Goal: Task Accomplishment & Management: Manage account settings

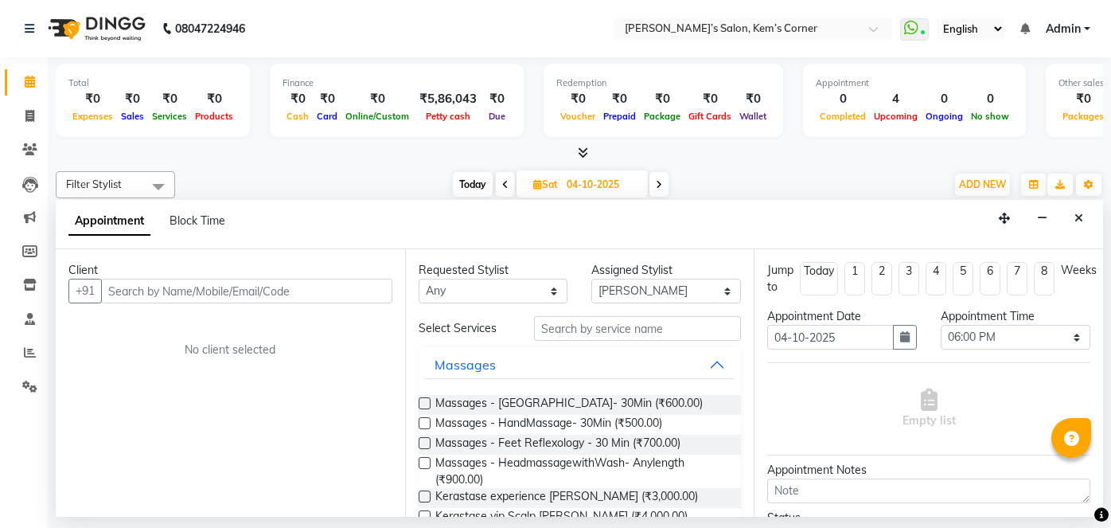
select select "50293"
select select "1080"
select select "tentative"
click at [271, 292] on input "text" at bounding box center [246, 291] width 291 height 25
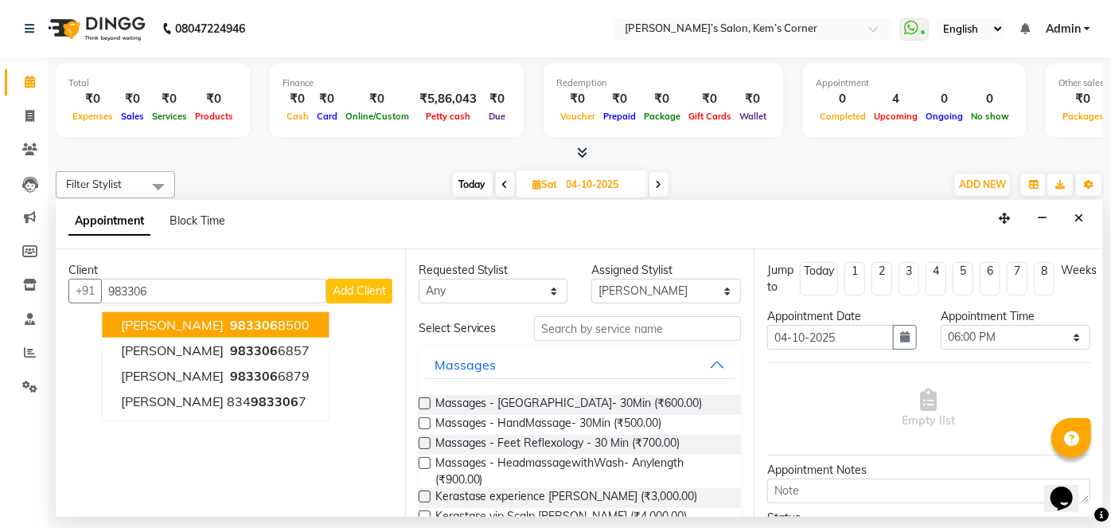
click at [285, 318] on ngb-highlight "983306 8500" at bounding box center [268, 325] width 83 height 16
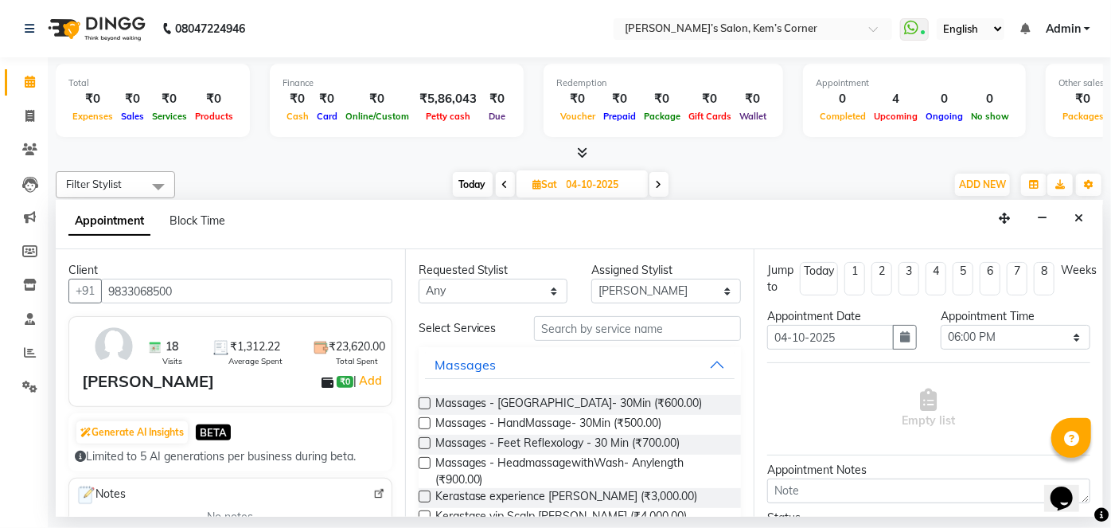
type input "9833068500"
click at [577, 332] on input "text" at bounding box center [637, 328] width 207 height 25
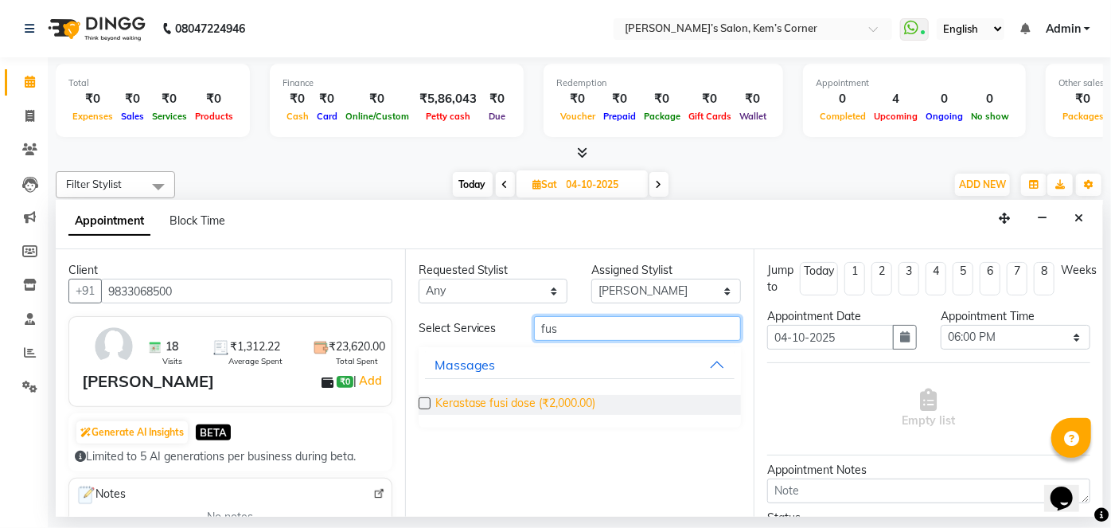
type input "fus"
click at [495, 405] on span "Kerastase fusi dose (₹2,000.00)" at bounding box center [515, 405] width 161 height 20
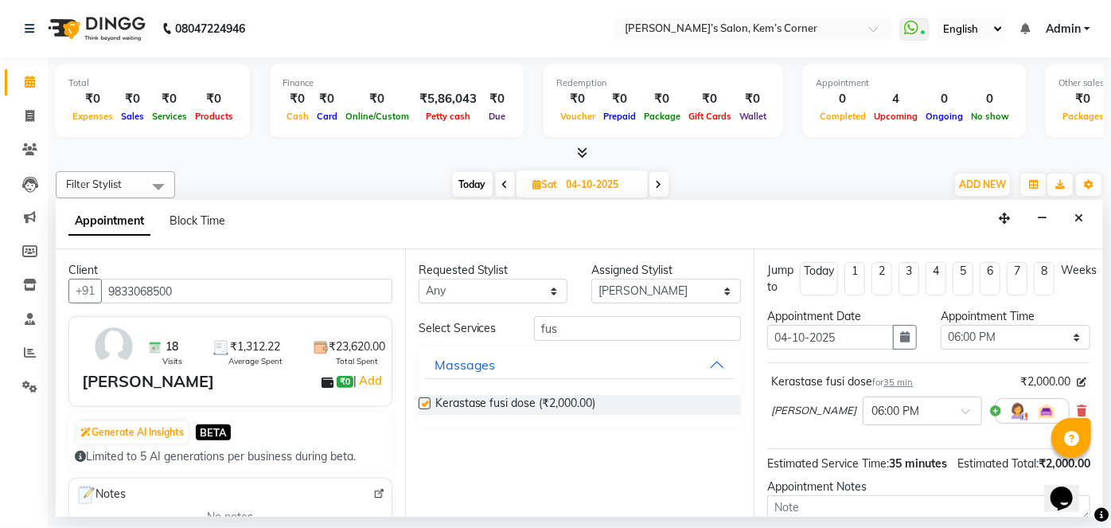
checkbox input "false"
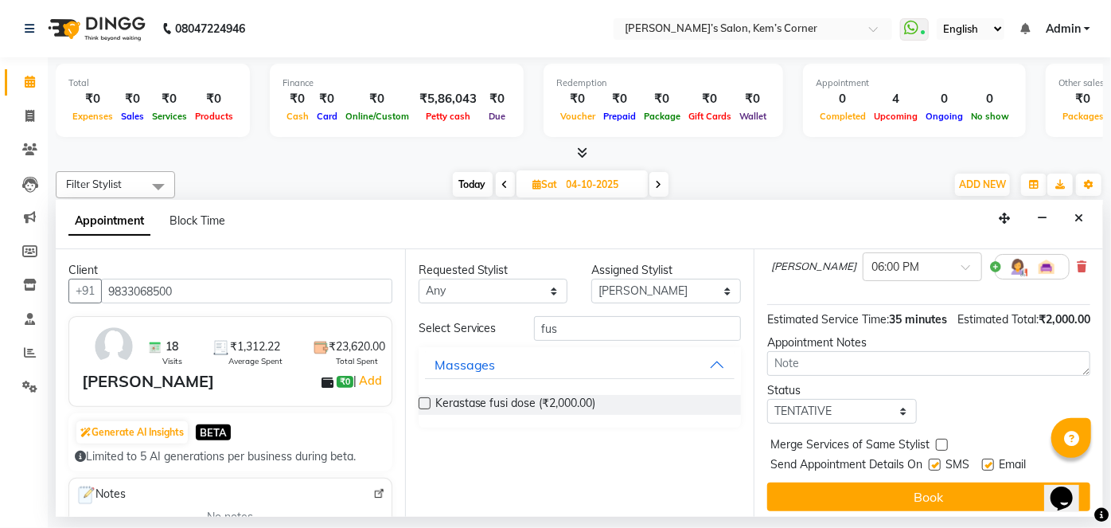
scroll to position [167, 0]
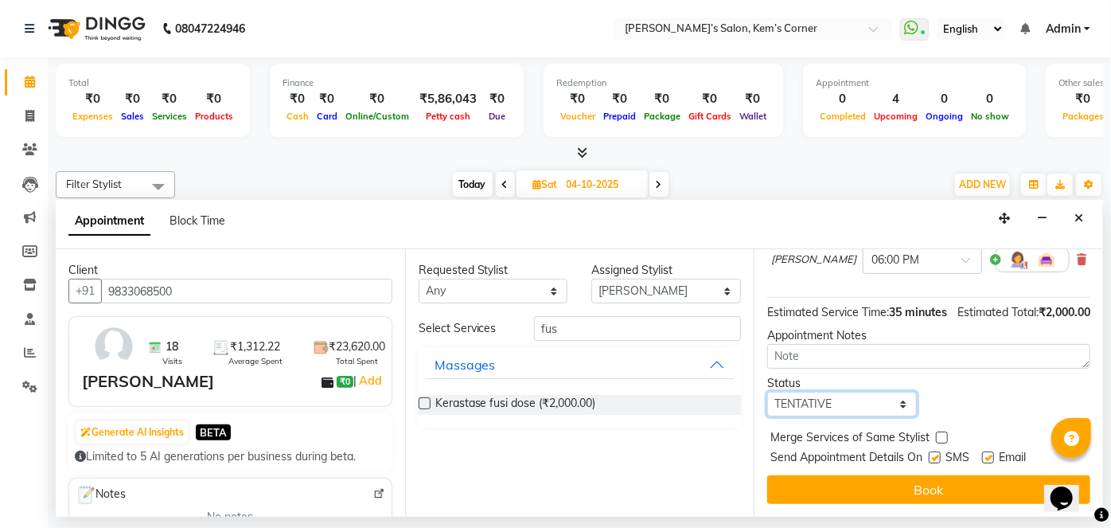
click at [894, 403] on select "Select TENTATIVE CONFIRM UPCOMING" at bounding box center [842, 404] width 150 height 25
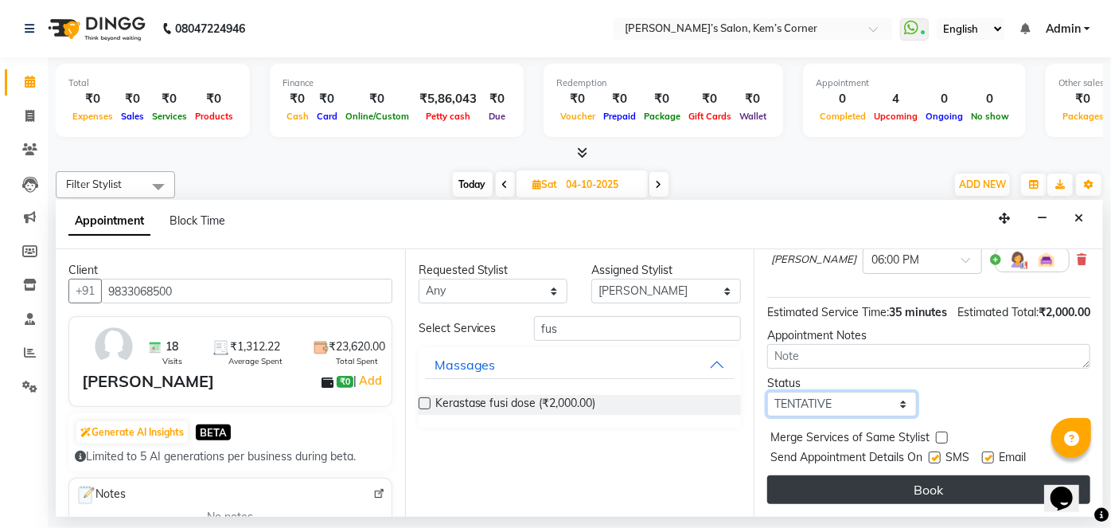
select select "confirm booking"
click at [767, 392] on select "Select TENTATIVE CONFIRM UPCOMING" at bounding box center [842, 404] width 150 height 25
click at [855, 493] on button "Book" at bounding box center [928, 489] width 323 height 29
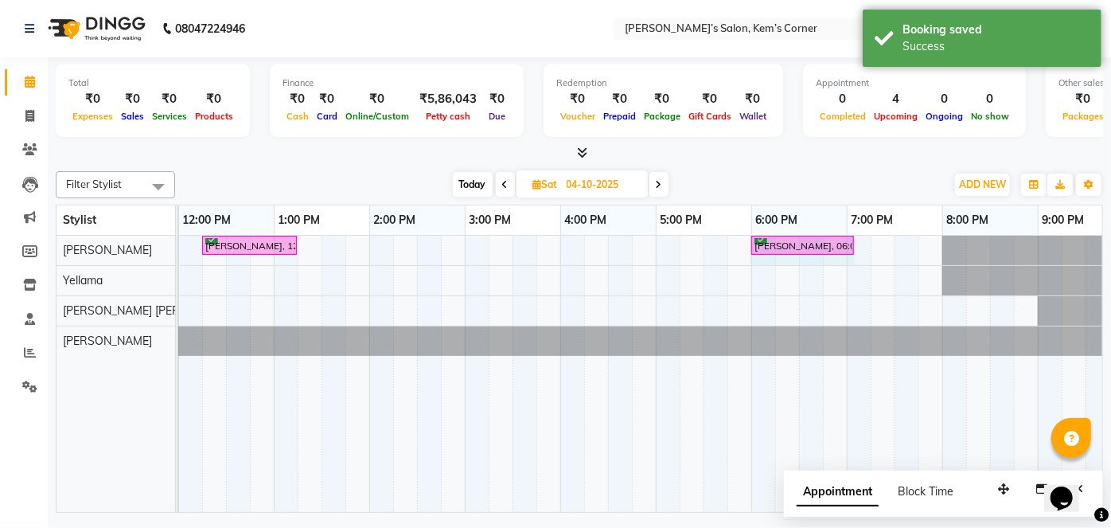
drag, startPoint x: 804, startPoint y: 238, endPoint x: 847, endPoint y: 238, distance: 43.8
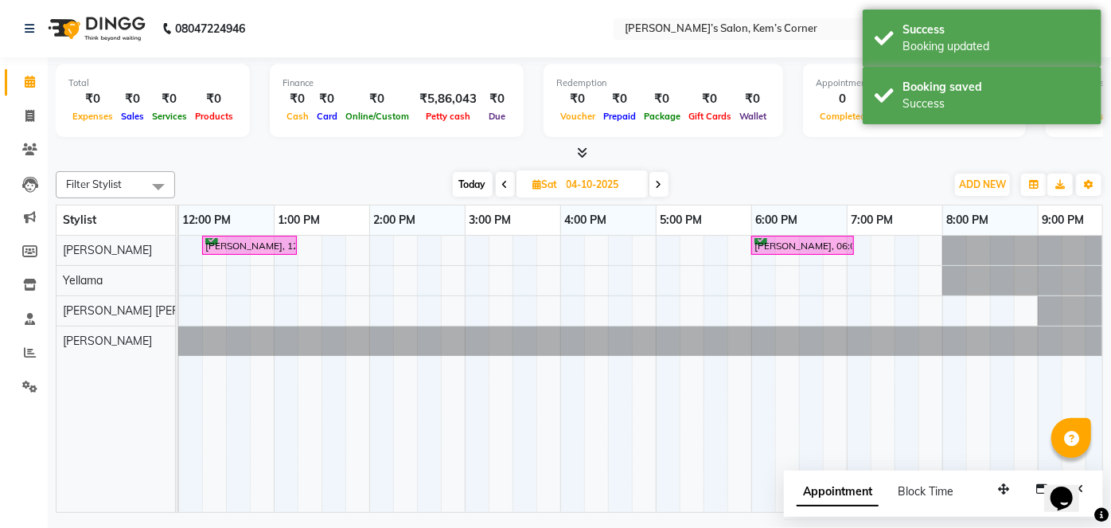
click at [473, 179] on span "Today" at bounding box center [473, 184] width 40 height 25
type input "03-10-2025"
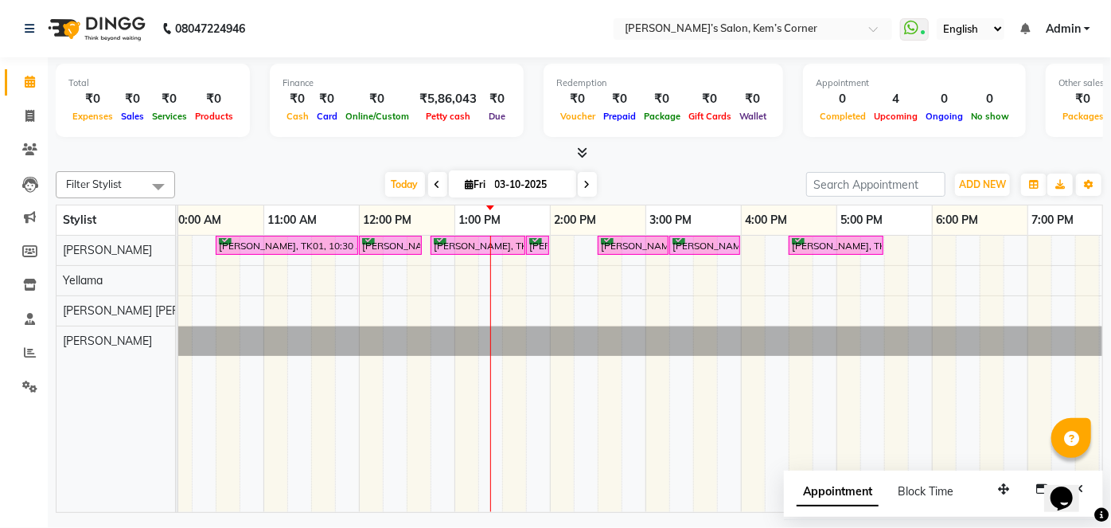
scroll to position [0, 316]
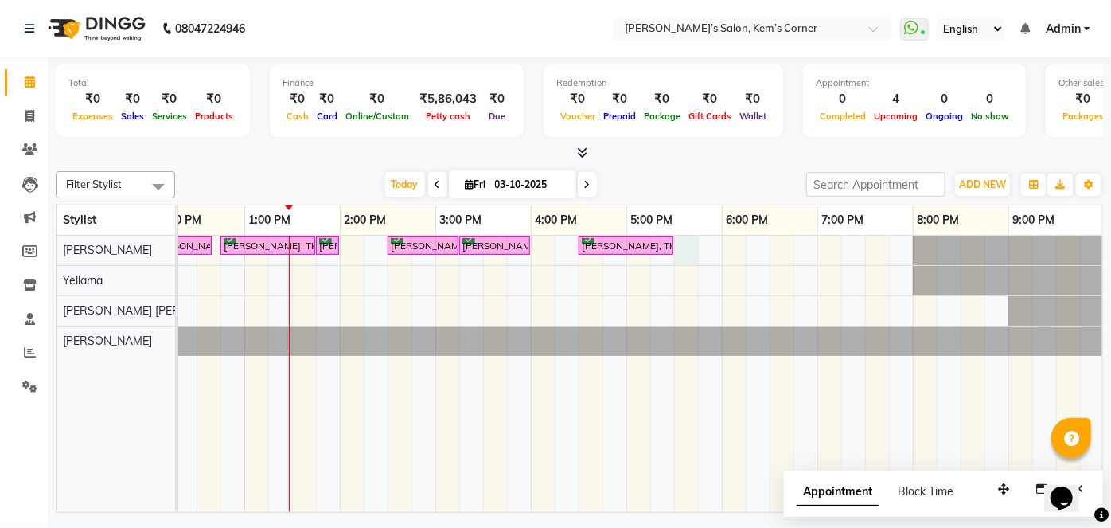
click at [689, 241] on div "[PERSON_NAME], TK01, 10:30 AM-12:00 PM, 3TENX TREATMENT SPSA [PERSON_NAME], TK0…" at bounding box center [482, 374] width 1241 height 276
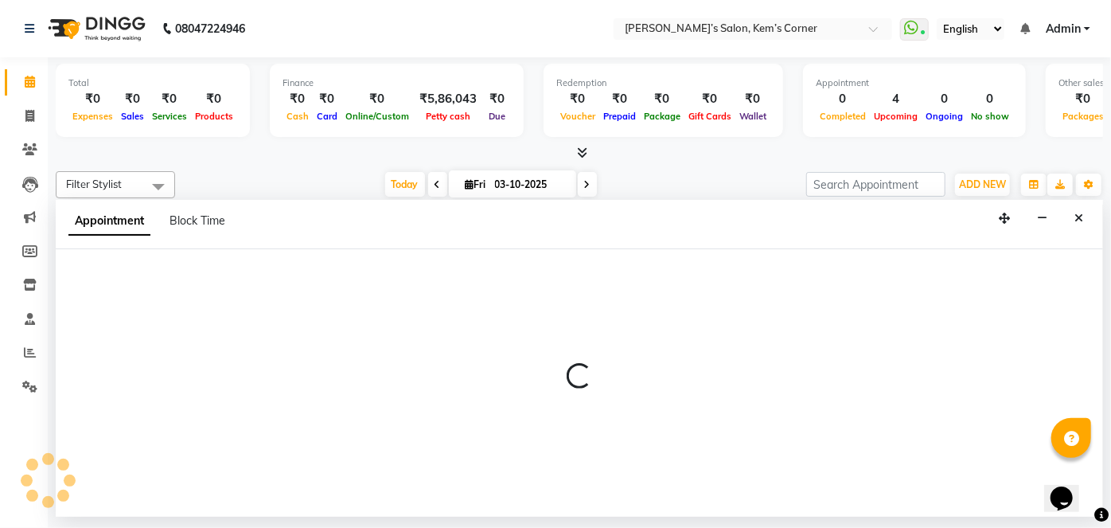
select select "50293"
select select "1050"
select select "tentative"
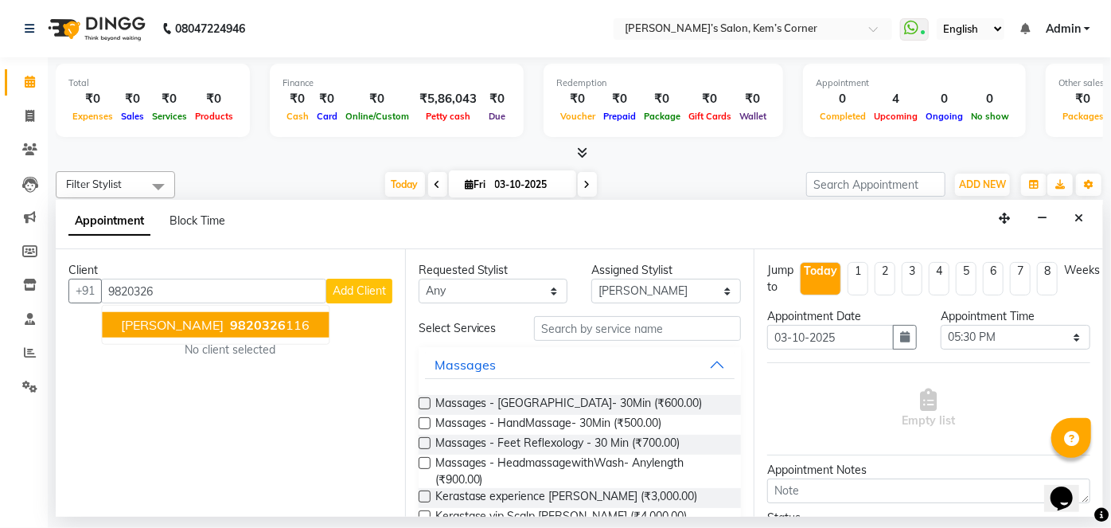
click at [263, 327] on ngb-highlight "9820326 116" at bounding box center [268, 325] width 83 height 16
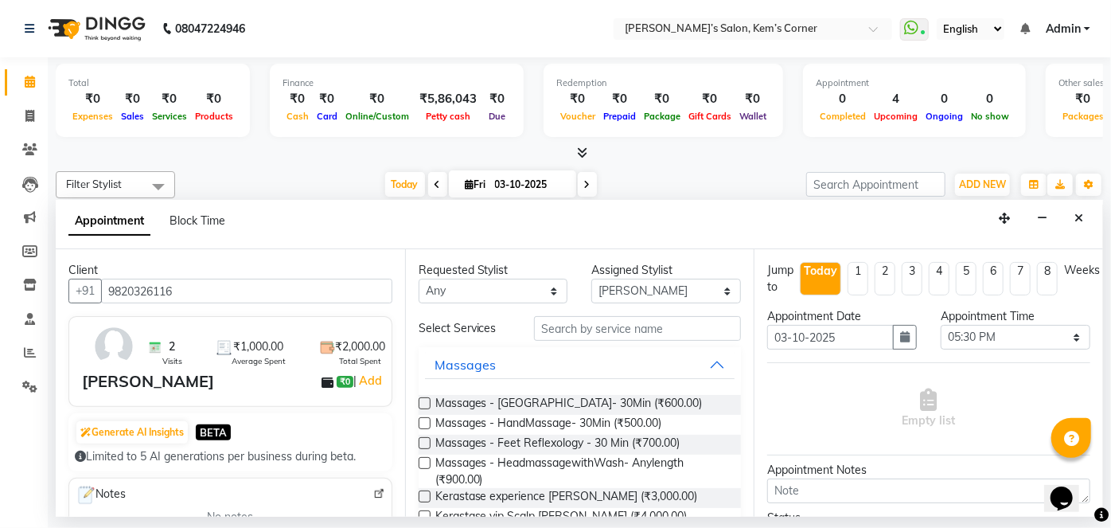
type input "9820326116"
click at [602, 324] on input "text" at bounding box center [637, 328] width 207 height 25
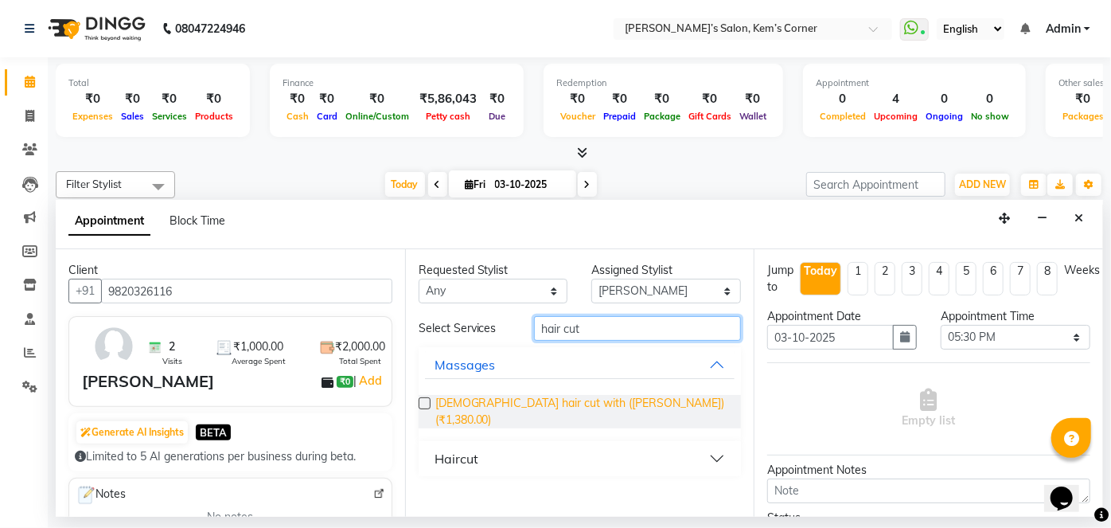
type input "hair cut"
click at [584, 405] on span "[DEMOGRAPHIC_DATA] hair cut with ([PERSON_NAME]) (₹1,380.00)" at bounding box center [582, 411] width 294 height 33
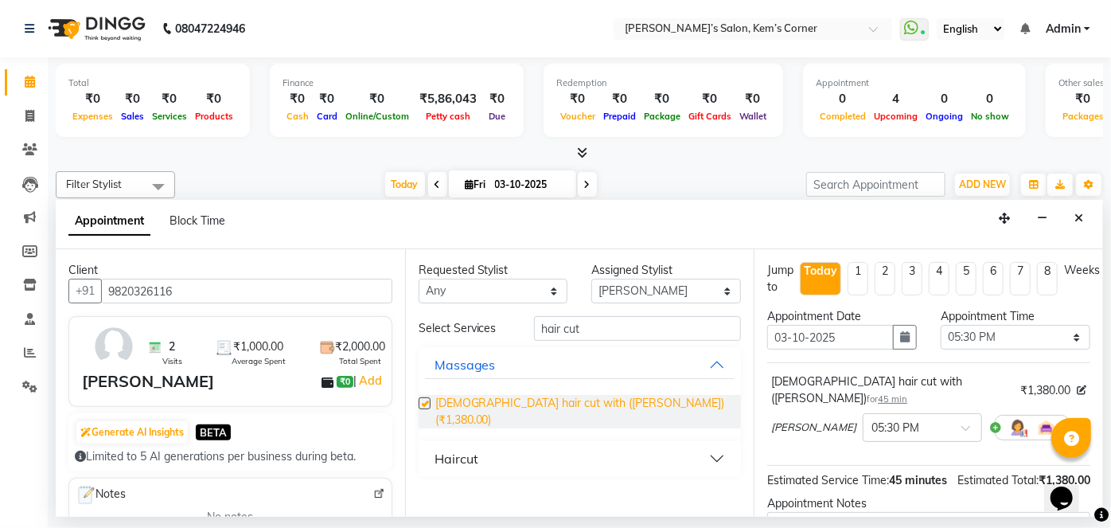
checkbox input "false"
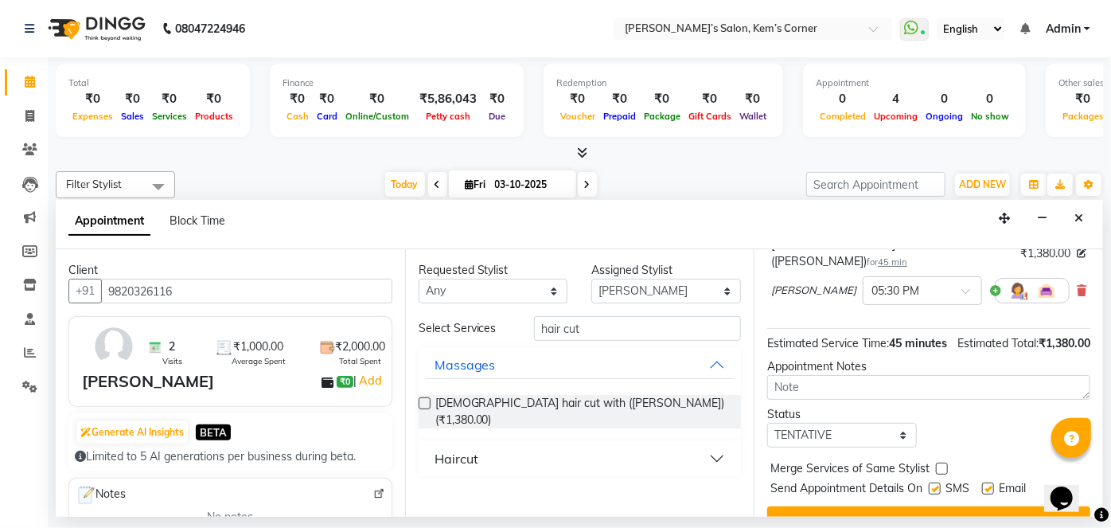
scroll to position [167, 0]
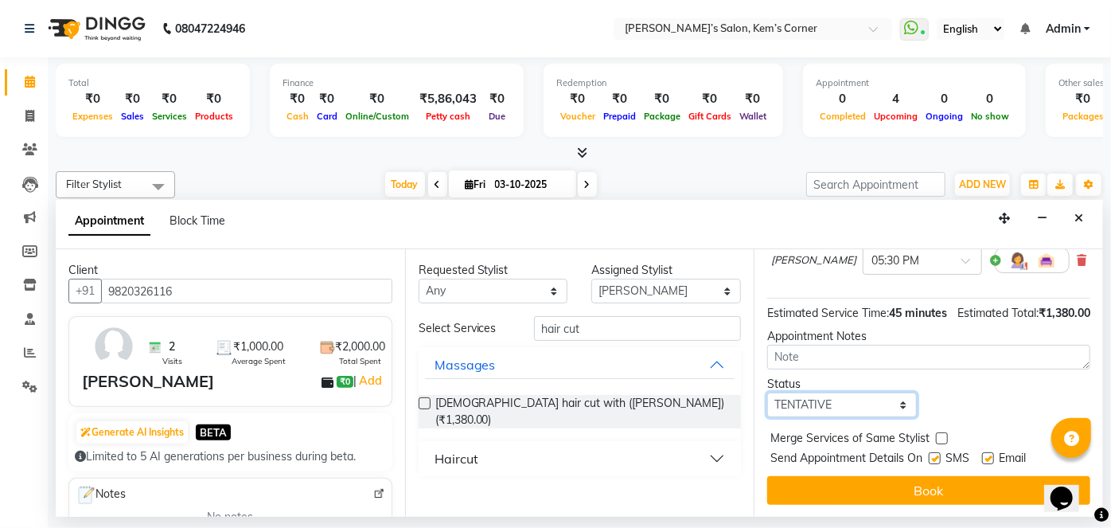
click at [887, 393] on select "Select TENTATIVE CONFIRM CHECK-IN UPCOMING" at bounding box center [842, 404] width 150 height 25
click at [767, 392] on select "Select TENTATIVE CONFIRM CHECK-IN UPCOMING" at bounding box center [842, 404] width 150 height 25
click at [899, 407] on select "Select TENTATIVE CONFIRM CHECK-IN UPCOMING" at bounding box center [842, 404] width 150 height 25
select select "confirm booking"
click at [767, 392] on select "Select TENTATIVE CONFIRM CHECK-IN UPCOMING" at bounding box center [842, 404] width 150 height 25
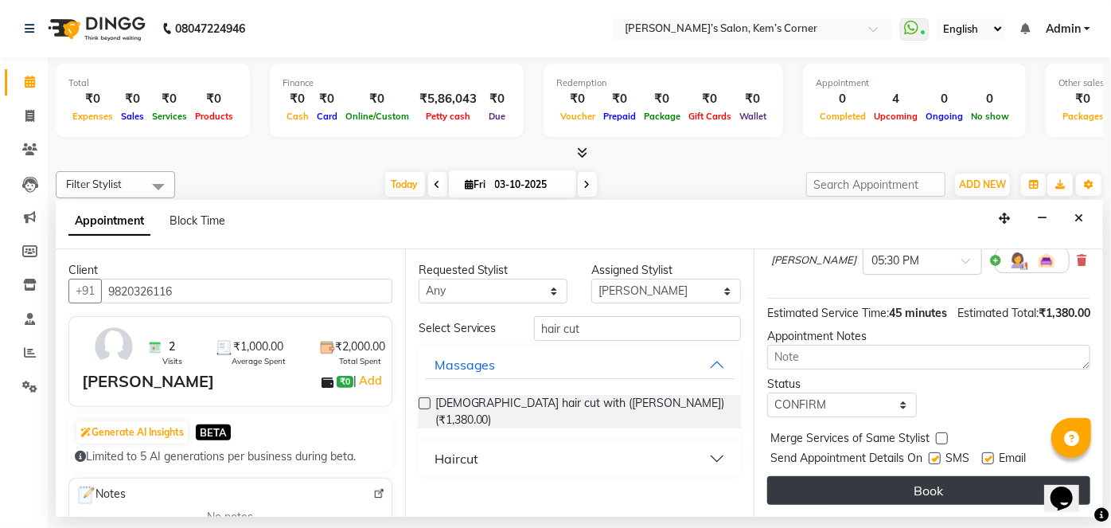
click at [879, 482] on button "Book" at bounding box center [928, 490] width 323 height 29
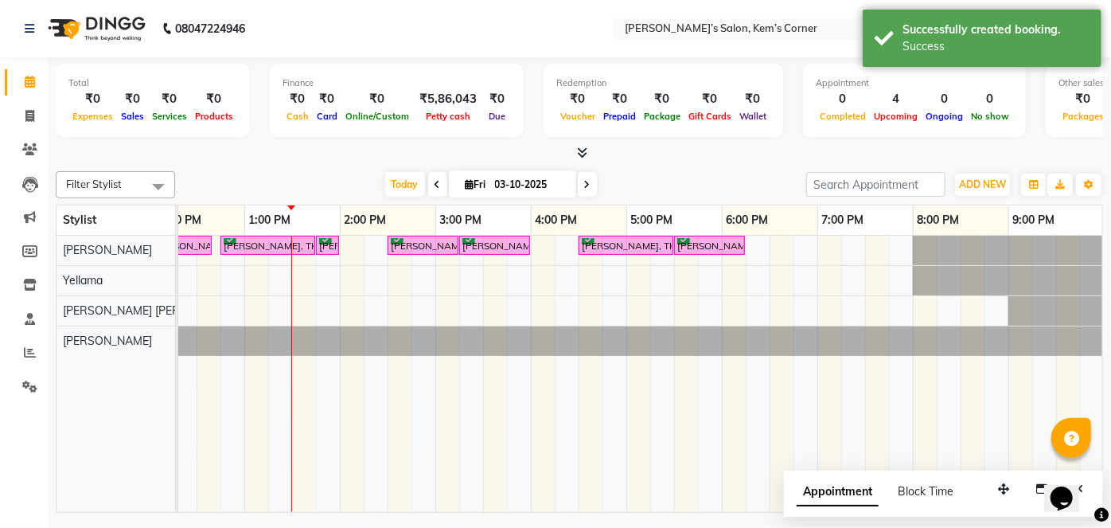
drag, startPoint x: 590, startPoint y: 173, endPoint x: 592, endPoint y: 185, distance: 11.4
click at [592, 185] on span at bounding box center [587, 184] width 19 height 25
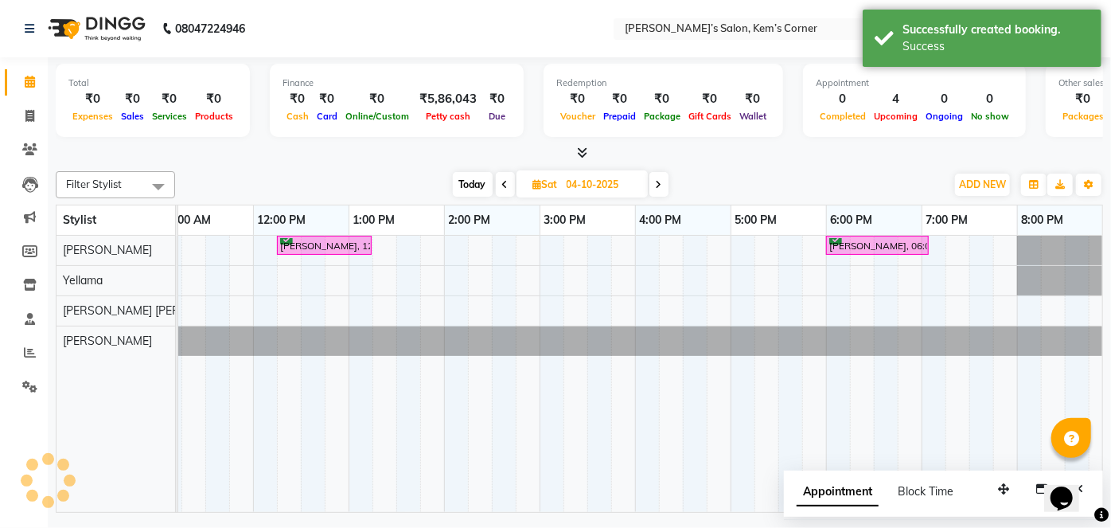
scroll to position [0, 196]
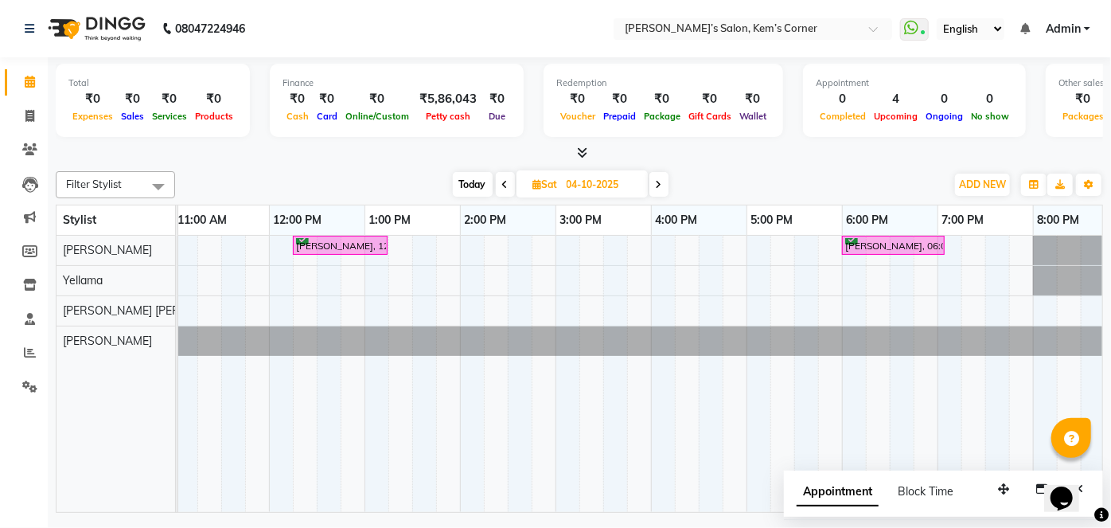
click at [656, 183] on icon at bounding box center [659, 185] width 6 height 10
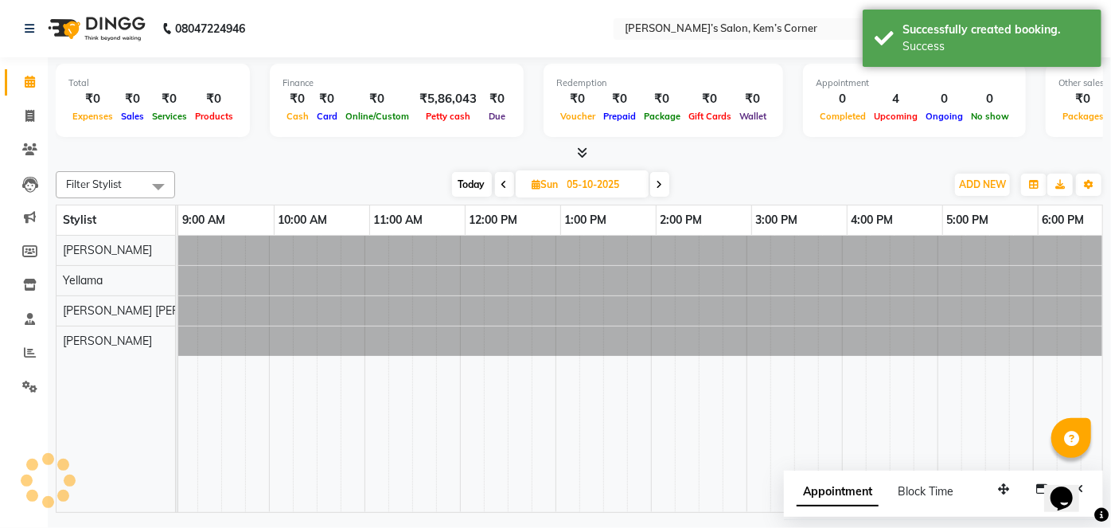
scroll to position [0, 0]
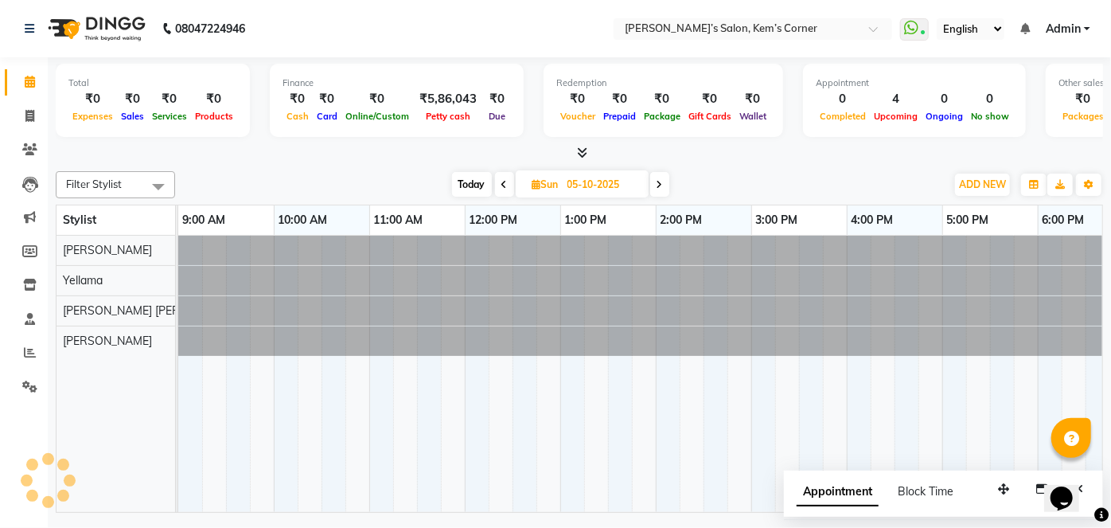
click at [469, 180] on span "Today" at bounding box center [472, 184] width 40 height 25
type input "03-10-2025"
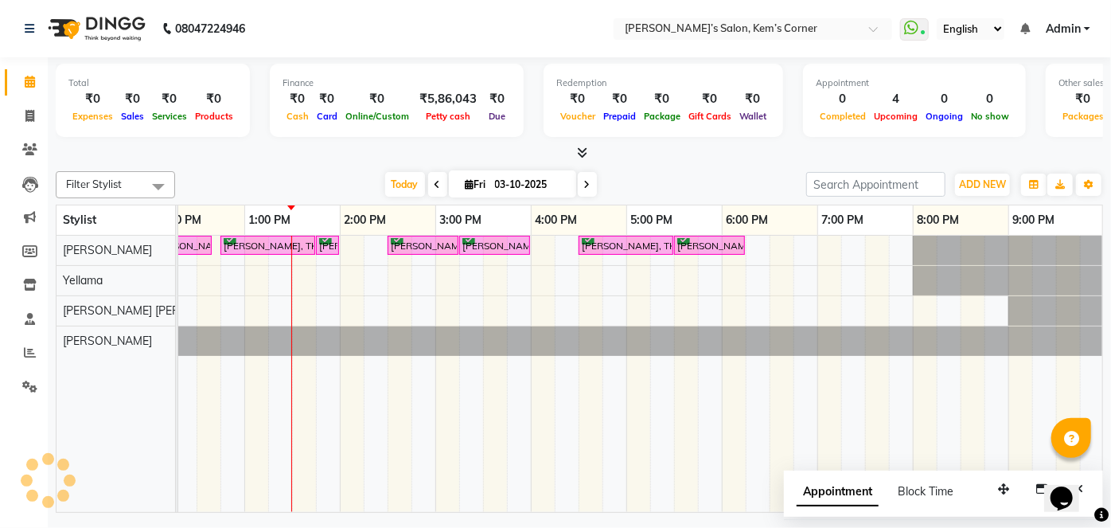
scroll to position [0, 327]
